Goal: Find specific page/section: Find specific page/section

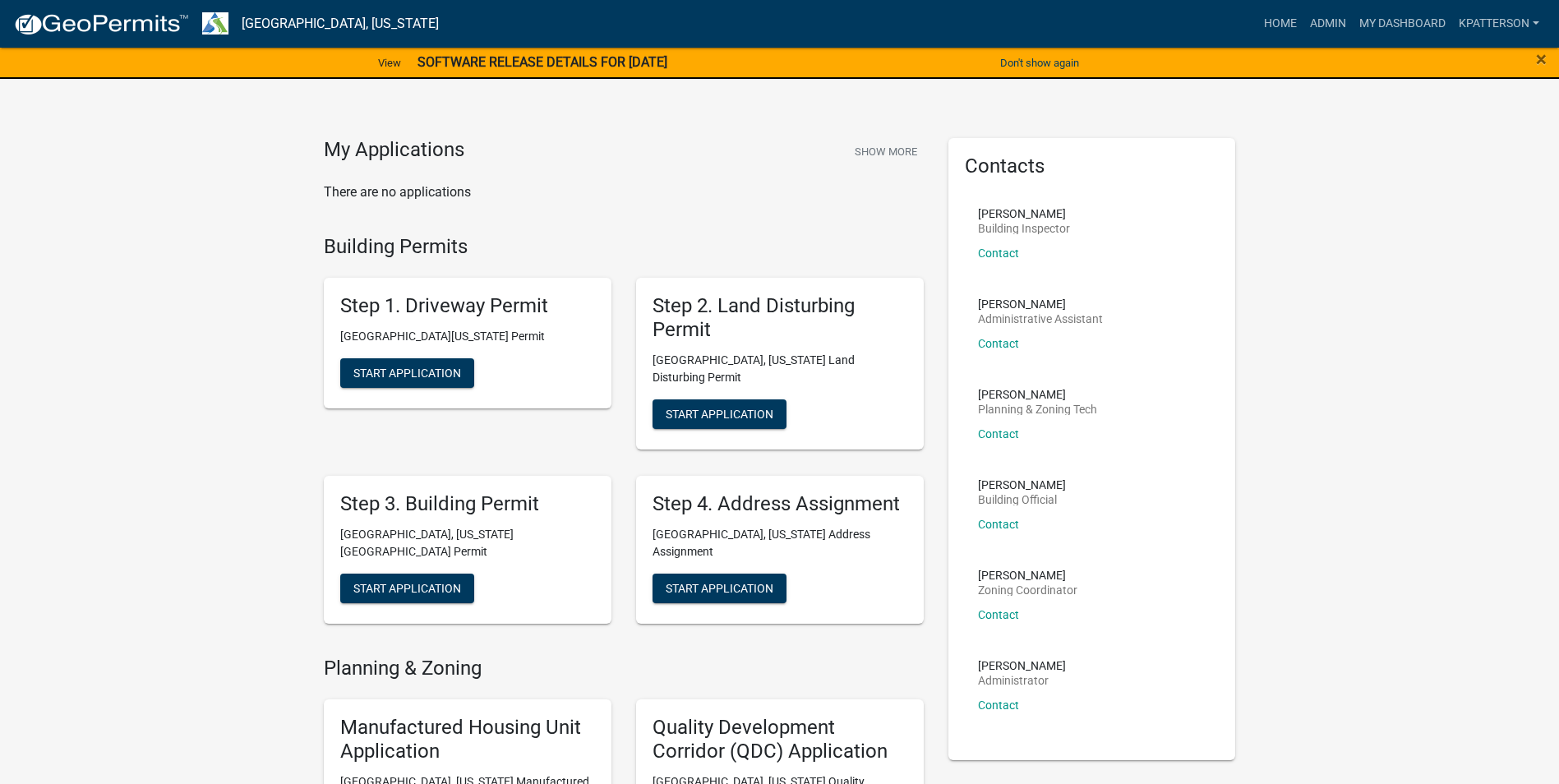
click at [1534, 56] on div "×" at bounding box center [1494, 64] width 130 height 35
click at [1541, 62] on span "×" at bounding box center [1542, 58] width 11 height 23
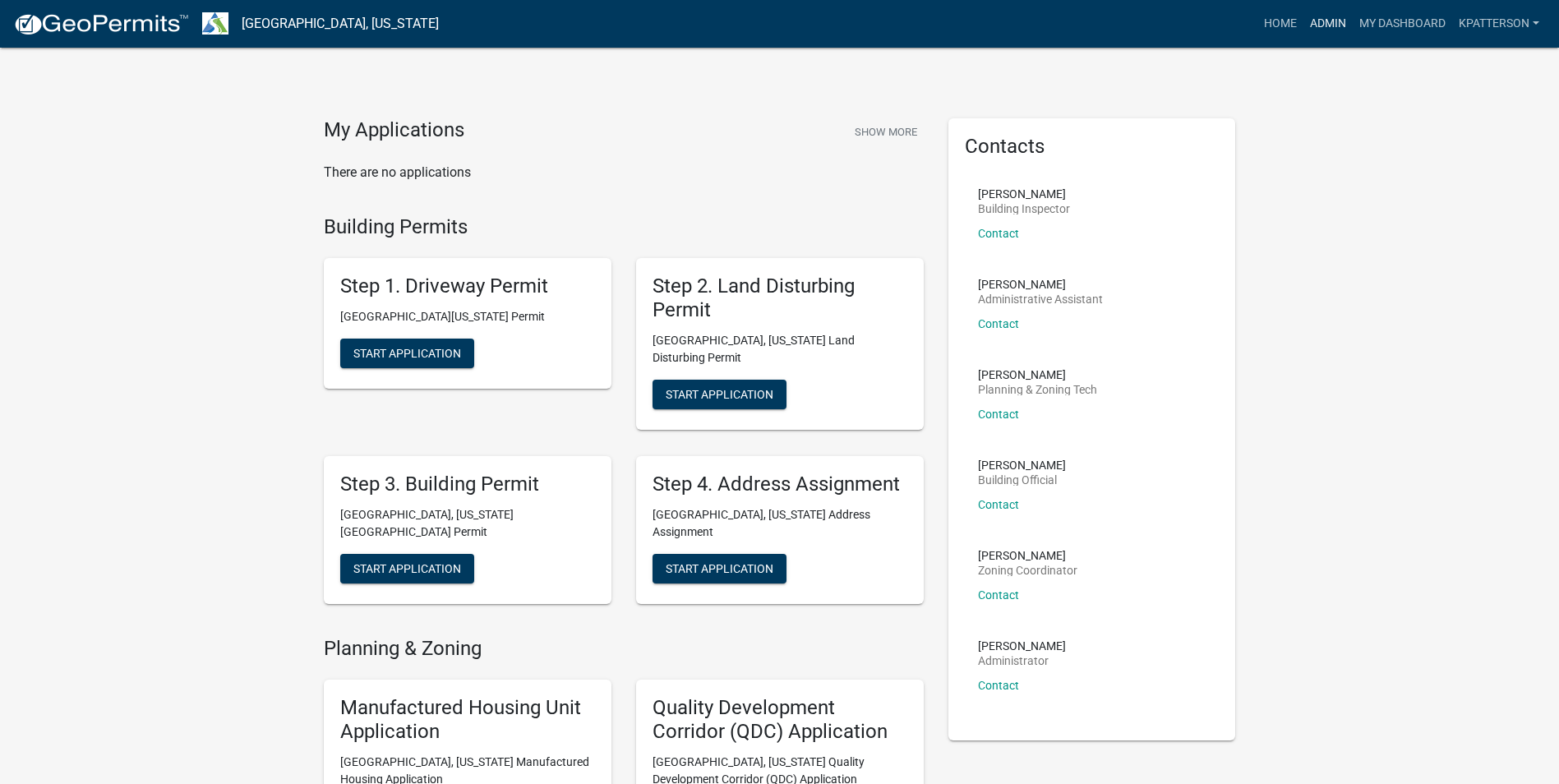
click at [1304, 29] on link "Admin" at bounding box center [1329, 24] width 49 height 31
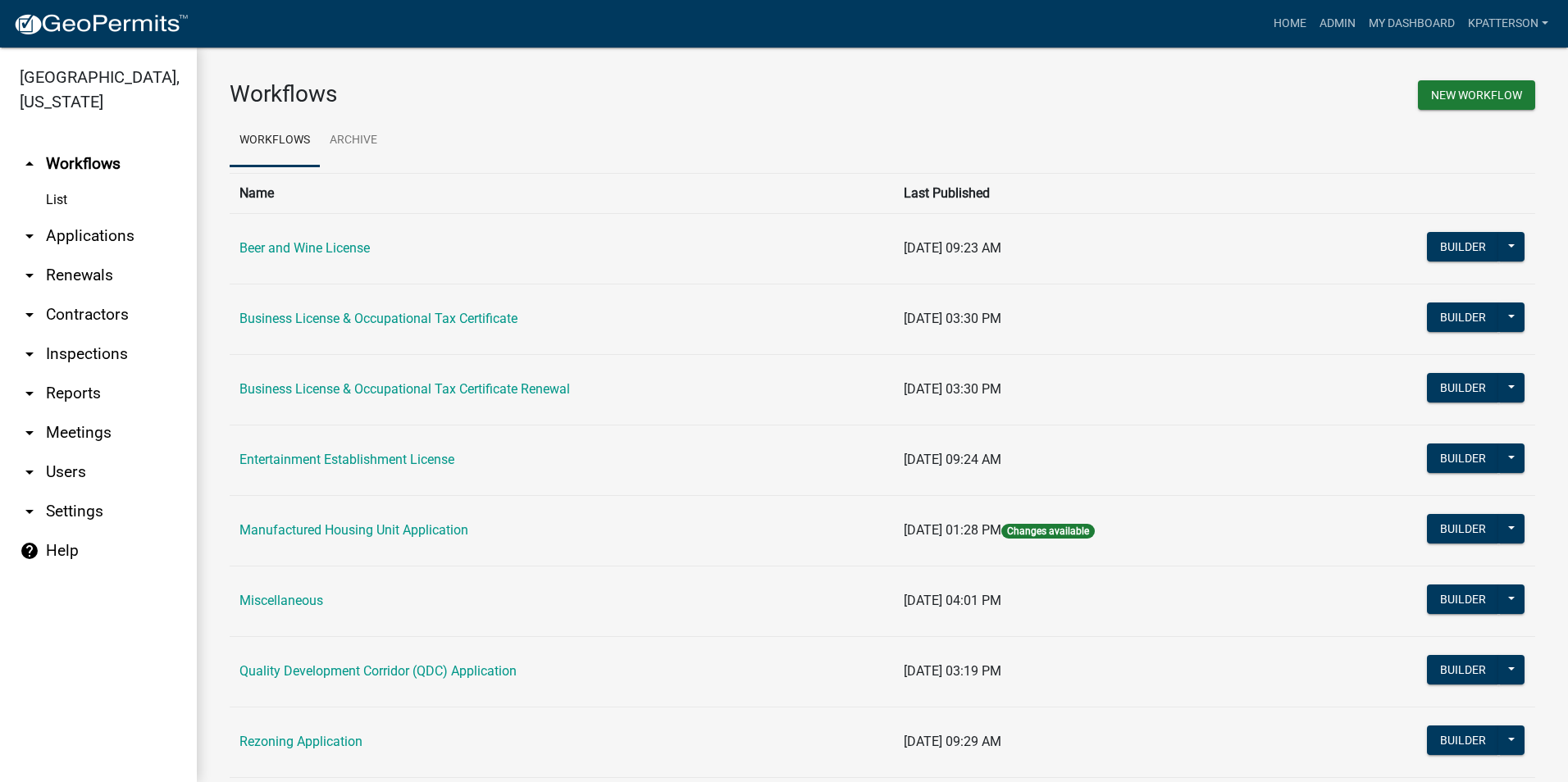
click at [71, 256] on link "arrow_drop_down Renewals" at bounding box center [98, 275] width 197 height 39
